Goal: Find specific page/section

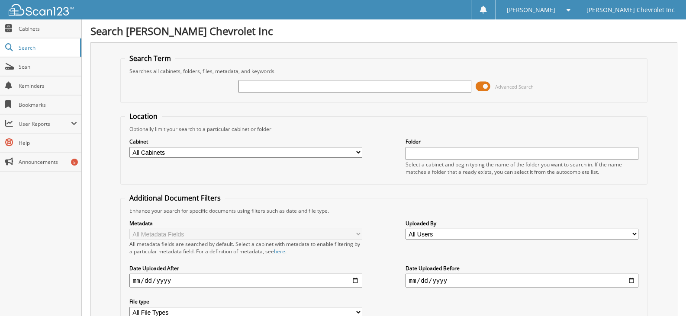
click at [264, 84] on input "text" at bounding box center [354, 86] width 233 height 13
type input "[PERSON_NAME]"
click at [486, 86] on span at bounding box center [482, 86] width 15 height 13
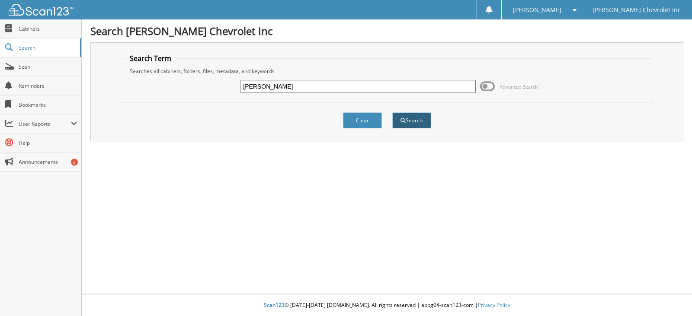
click at [421, 121] on button "Search" at bounding box center [411, 120] width 39 height 16
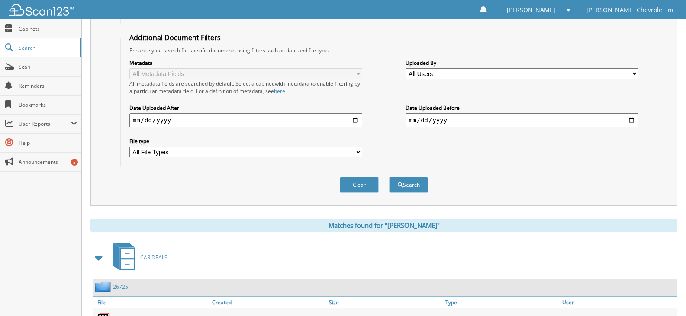
scroll to position [251, 0]
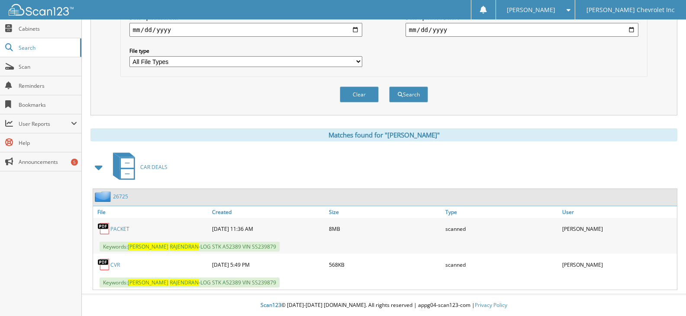
click at [120, 228] on link "PACKET" at bounding box center [119, 228] width 19 height 7
